Goal: Information Seeking & Learning: Find contact information

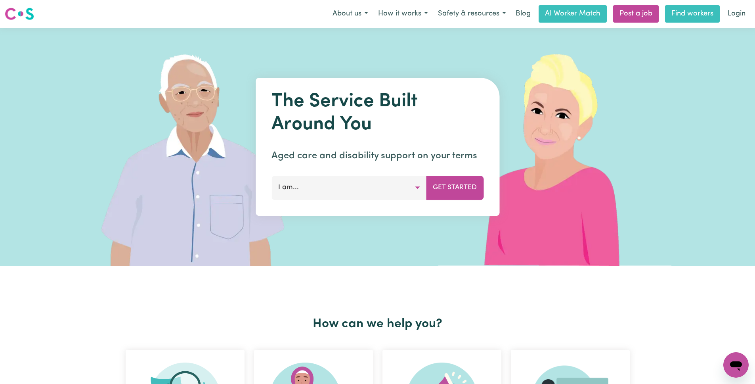
click at [687, 13] on link "Find workers" at bounding box center [692, 13] width 55 height 17
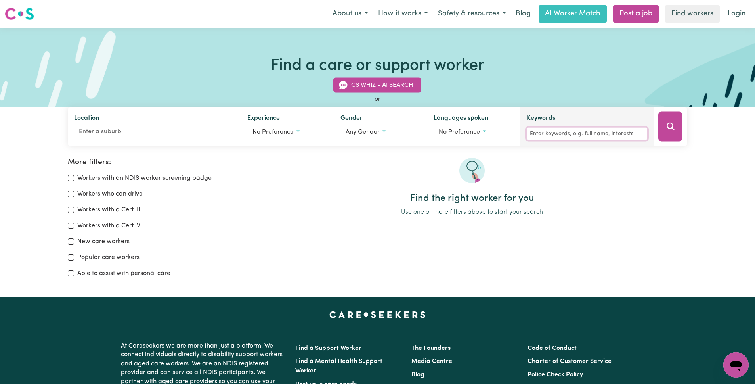
click at [558, 132] on input "Keywords" at bounding box center [587, 134] width 120 height 12
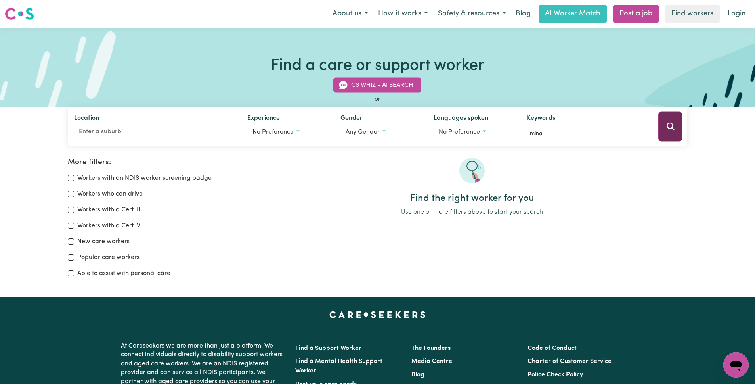
click at [672, 131] on button "Search" at bounding box center [670, 127] width 24 height 30
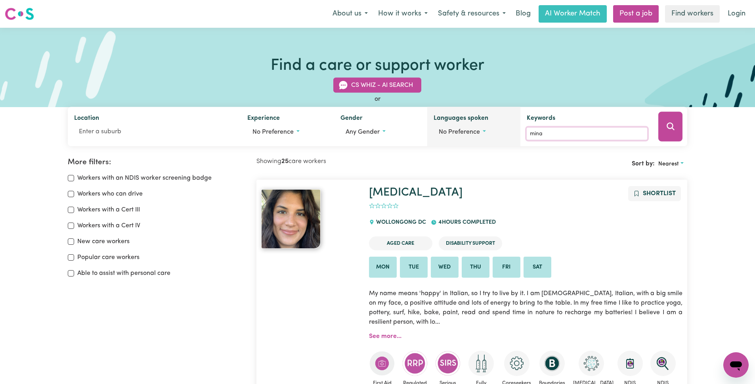
drag, startPoint x: 580, startPoint y: 134, endPoint x: 514, endPoint y: 134, distance: 66.6
click at [514, 134] on div "Location Experience No preference Gender Any gender Languages spoken No prefere…" at bounding box center [378, 126] width 620 height 39
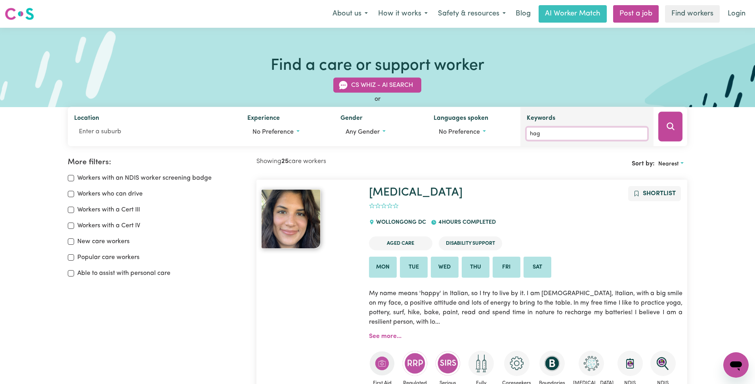
type input "[PERSON_NAME]"
click at [666, 128] on icon "Search" at bounding box center [671, 127] width 10 height 10
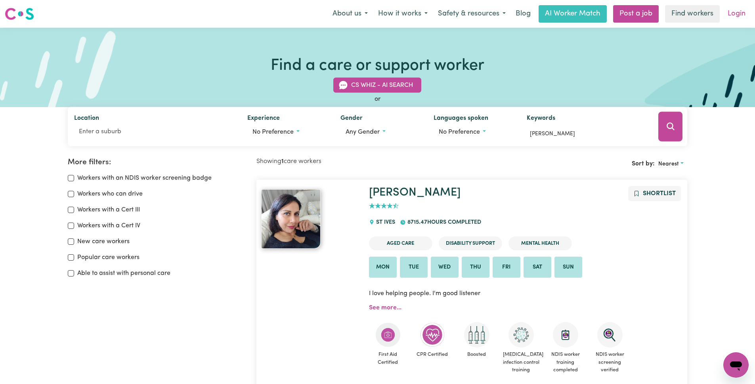
click at [734, 13] on link "Login" at bounding box center [736, 13] width 27 height 17
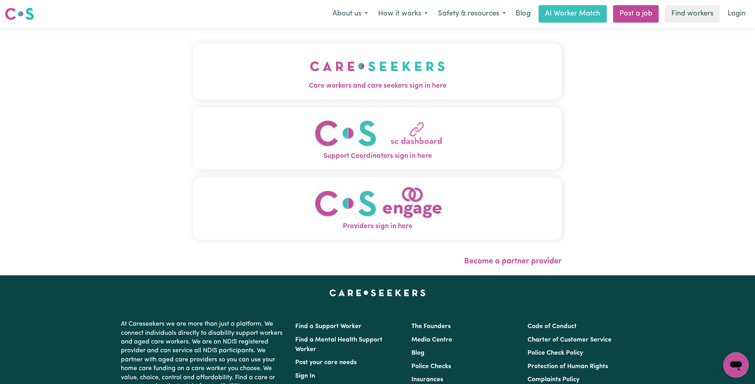
click at [407, 87] on span "Care workers and care seekers sign in here" at bounding box center [377, 86] width 368 height 10
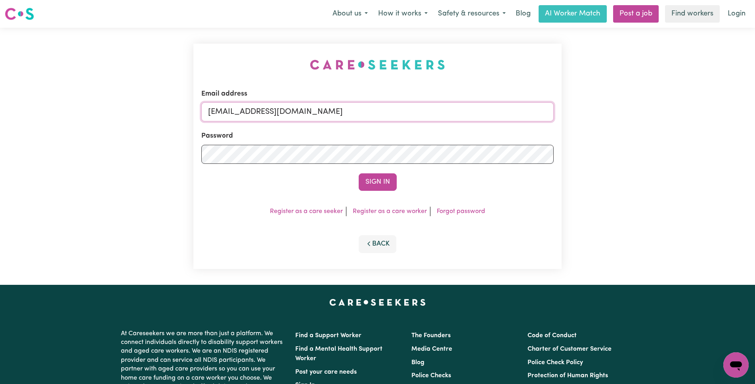
click at [431, 113] on input "[EMAIL_ADDRESS][DOMAIN_NAME]" at bounding box center [377, 111] width 352 height 19
type input "[PERSON_NAME][EMAIL_ADDRESS][DOMAIN_NAME]"
click at [376, 183] on button "Sign In" at bounding box center [378, 181] width 38 height 17
